Goal: Task Accomplishment & Management: Use online tool/utility

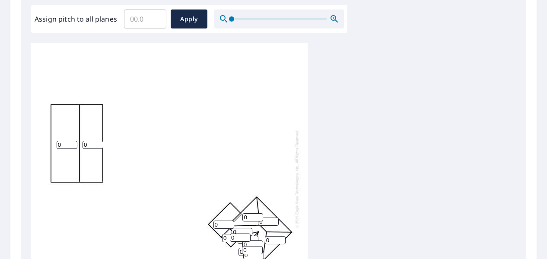
scroll to position [302, 0]
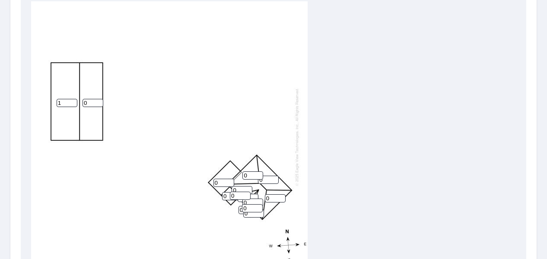
click at [73, 102] on input "1" at bounding box center [67, 103] width 21 height 8
click at [73, 102] on input "2" at bounding box center [67, 103] width 21 height 8
type input "3"
click at [73, 102] on input "3" at bounding box center [67, 103] width 21 height 8
click at [101, 102] on input "1" at bounding box center [93, 103] width 21 height 8
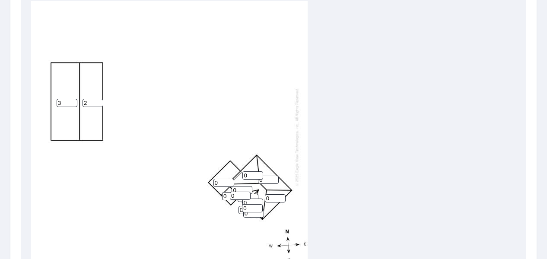
click at [101, 102] on input "2" at bounding box center [93, 103] width 21 height 8
type input "3"
click at [101, 102] on input "3" at bounding box center [93, 103] width 21 height 8
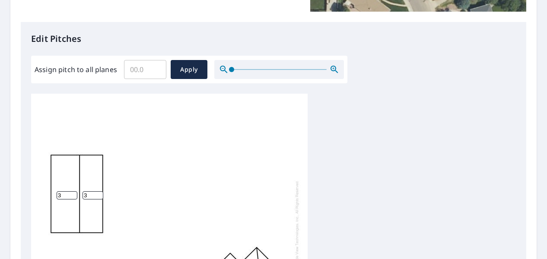
scroll to position [208, 0]
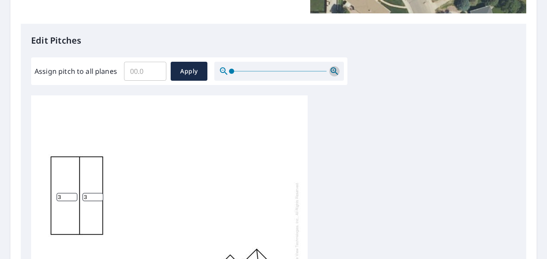
click at [332, 68] on icon "button" at bounding box center [334, 70] width 7 height 7
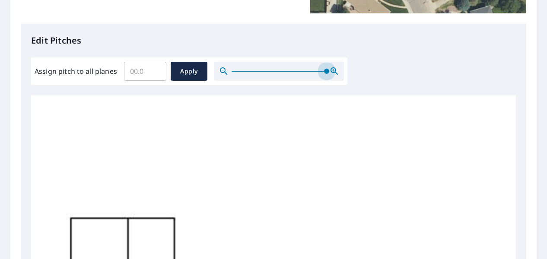
drag, startPoint x: 239, startPoint y: 70, endPoint x: 367, endPoint y: 92, distance: 130.6
click at [367, 92] on div "Edit Pitches Assign pitch to all planes ​ Apply 3 3 0 0 0 0 0 0 0 0 0 0 0 0" at bounding box center [274, 200] width 506 height 353
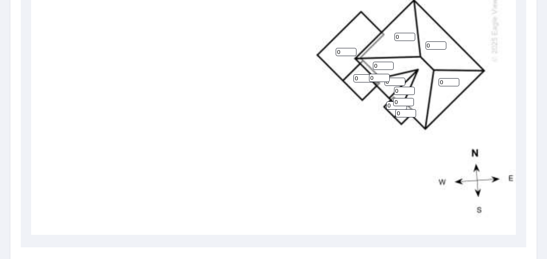
scroll to position [280, 81]
click at [336, 48] on input "0" at bounding box center [346, 52] width 21 height 8
type input "8"
click at [353, 74] on input "0" at bounding box center [363, 78] width 21 height 8
type input "8"
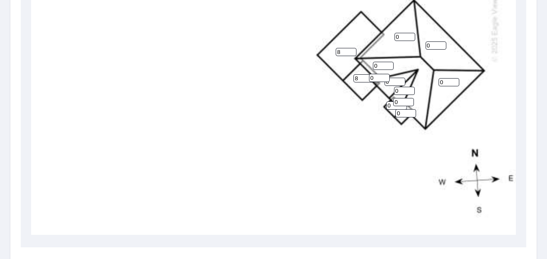
click at [386, 102] on input "0" at bounding box center [396, 106] width 21 height 8
type input "8"
click at [395, 109] on input "0" at bounding box center [405, 113] width 21 height 8
type input "8"
click at [394, 87] on input "0" at bounding box center [404, 91] width 21 height 8
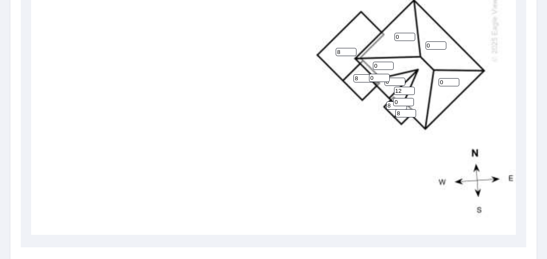
type input "12"
click at [385, 79] on input "0" at bounding box center [395, 82] width 21 height 8
type input "12"
click at [369, 74] on input "0" at bounding box center [379, 78] width 21 height 8
type input "6"
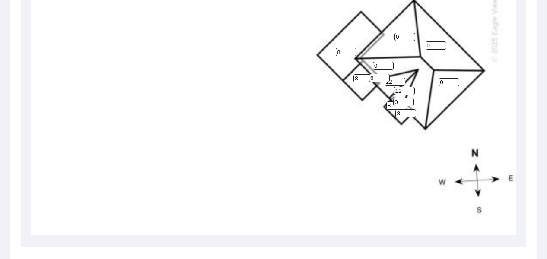
click at [373, 62] on input "0" at bounding box center [383, 66] width 21 height 8
type input "6"
click at [393, 98] on input "0" at bounding box center [403, 102] width 21 height 8
type input "6"
click at [395, 33] on input "0" at bounding box center [405, 37] width 21 height 8
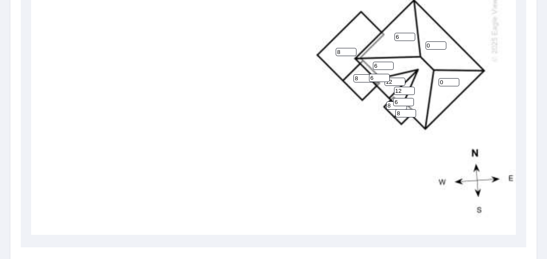
type input "6"
drag, startPoint x: 419, startPoint y: 37, endPoint x: 404, endPoint y: 39, distance: 14.9
type input "6"
click at [439, 78] on input "0" at bounding box center [449, 82] width 21 height 8
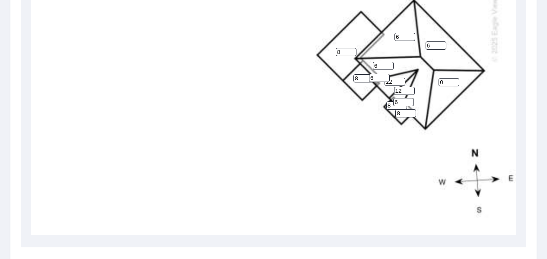
drag, startPoint x: 435, startPoint y: 76, endPoint x: 425, endPoint y: 78, distance: 10.1
click at [439, 78] on input "0" at bounding box center [449, 82] width 21 height 8
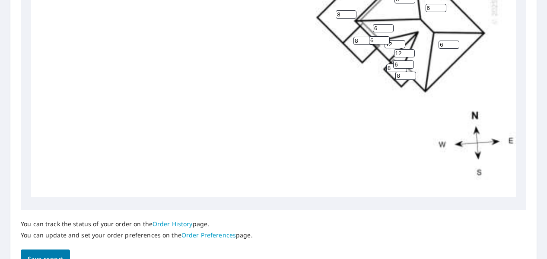
scroll to position [424, 0]
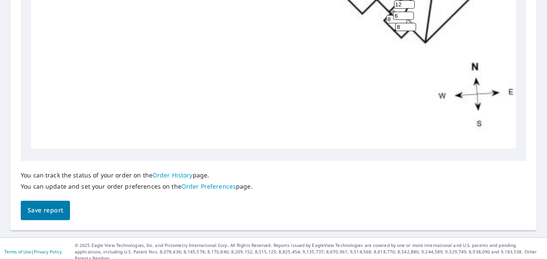
type input "6"
click at [65, 210] on button "Save report" at bounding box center [45, 210] width 49 height 19
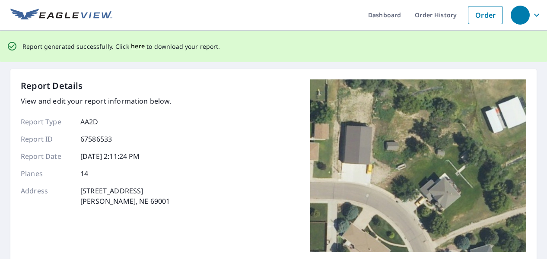
scroll to position [0, 0]
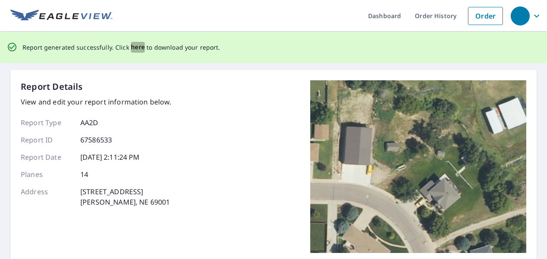
click at [137, 48] on span "here" at bounding box center [138, 47] width 14 height 11
